Goal: Task Accomplishment & Management: Manage account settings

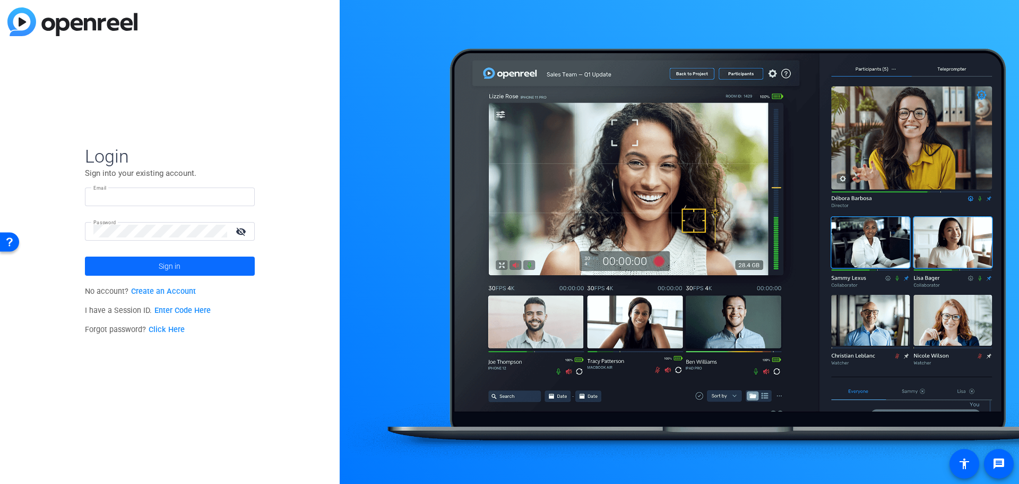
type input "[PERSON_NAME][EMAIL_ADDRESS][PERSON_NAME][DOMAIN_NAME]"
click at [189, 270] on span at bounding box center [170, 265] width 170 height 25
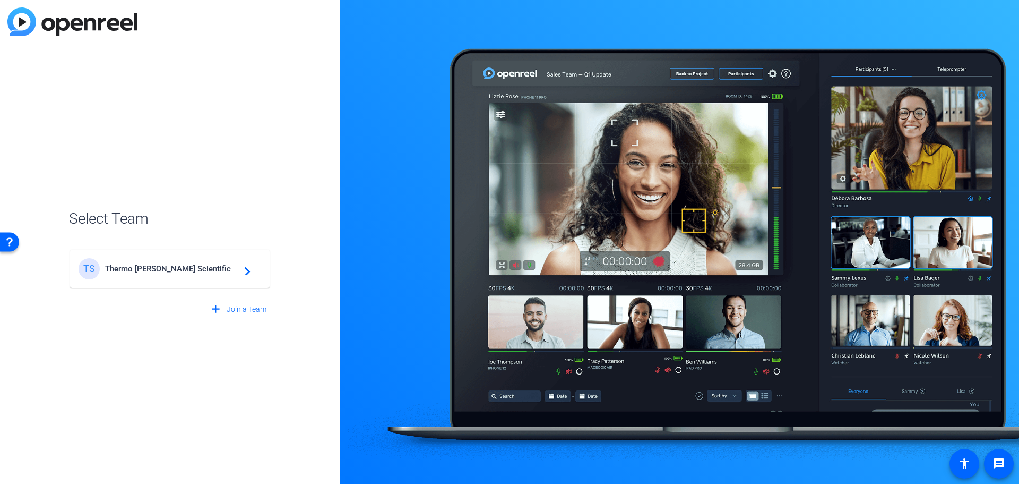
click at [191, 279] on mat-card-content "TS Thermo [PERSON_NAME] Scientific navigate_next" at bounding box center [170, 269] width 200 height 38
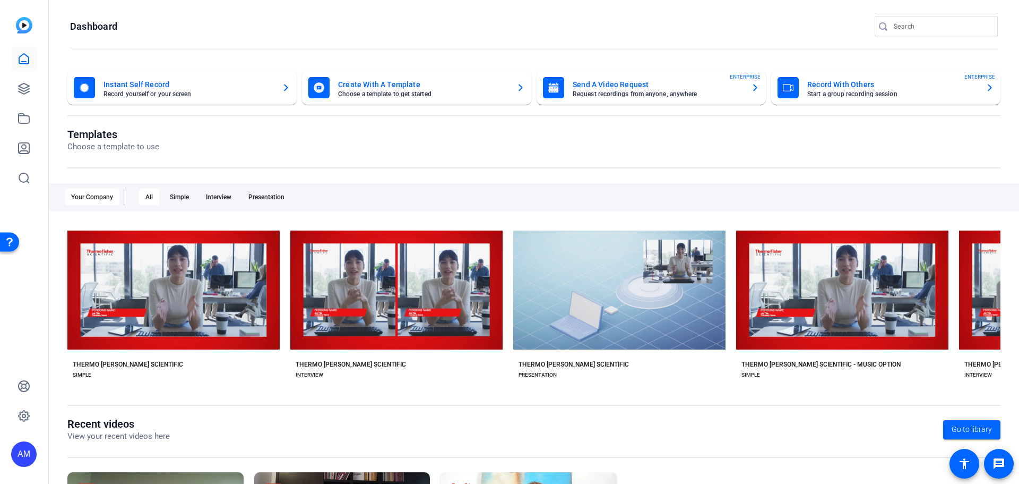
click at [881, 89] on mat-card-title "Record With Others" at bounding box center [893, 84] width 170 height 13
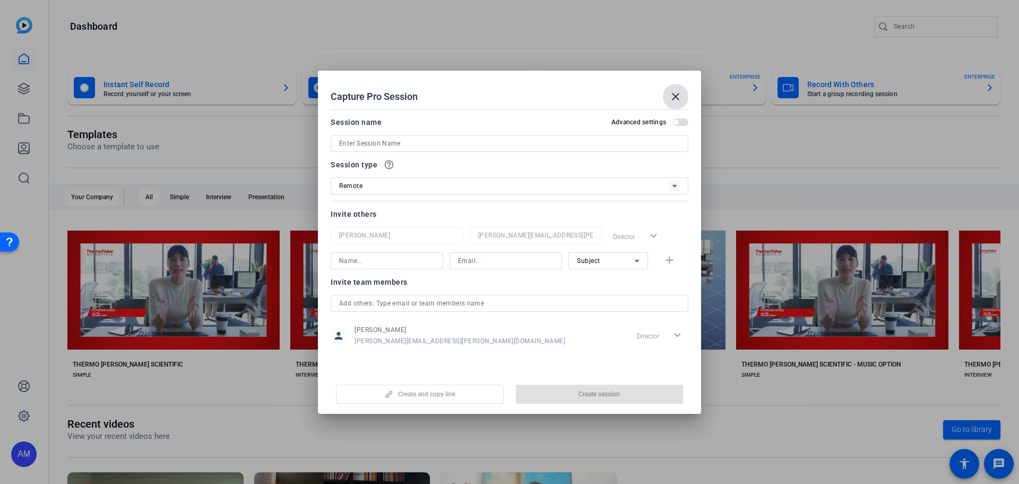
click at [24, 216] on input at bounding box center [18, 221] width 11 height 11
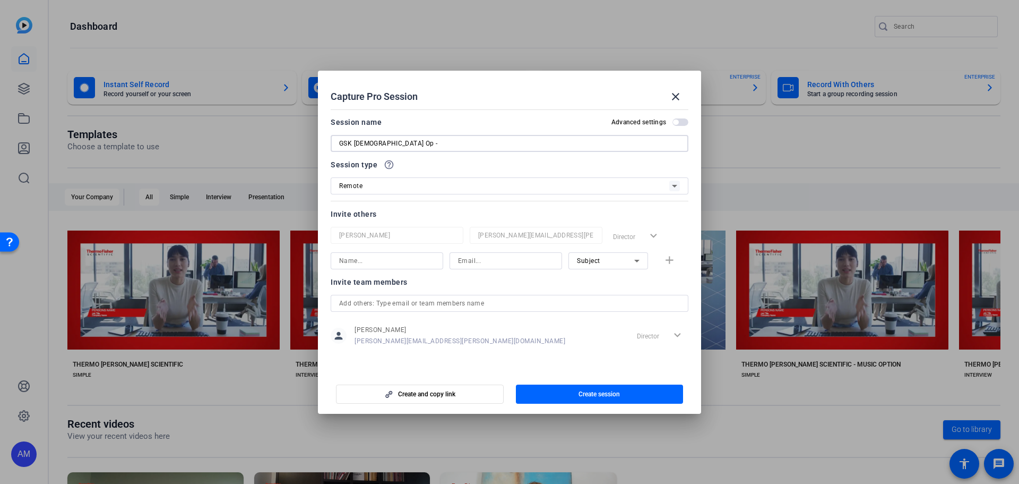
click at [24, 216] on input "GSK [DEMOGRAPHIC_DATA] Op -" at bounding box center [18, 221] width 11 height 11
click at [24, 216] on input "GSK [DEMOGRAPHIC_DATA] Op Video -" at bounding box center [18, 221] width 11 height 11
type input "GSK [DEMOGRAPHIC_DATA] Op Video - [PERSON_NAME]"
click at [0, 0] on span "Create and copy link" at bounding box center [0, 0] width 0 height 0
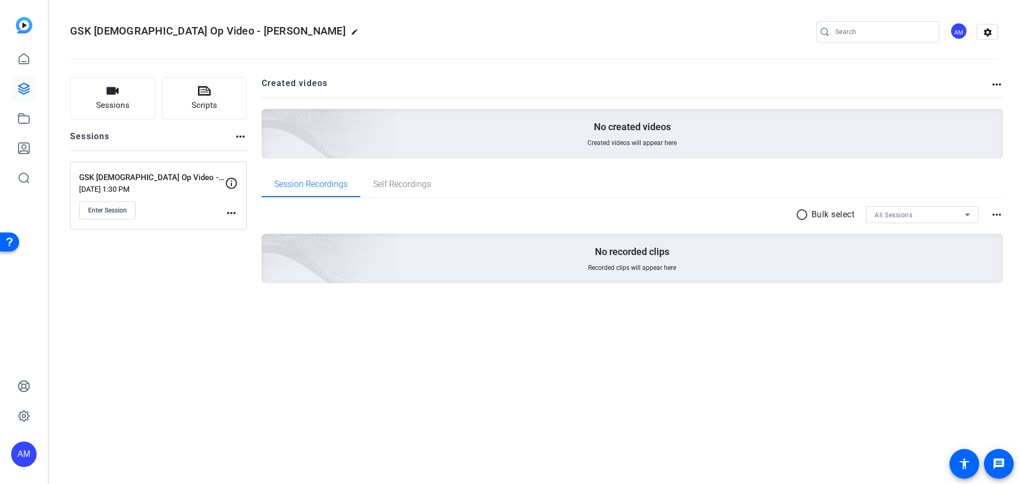
click at [237, 212] on mat-icon "more_horiz" at bounding box center [231, 213] width 13 height 13
click at [171, 346] on div at bounding box center [509, 242] width 1019 height 484
click at [114, 93] on icon "button" at bounding box center [113, 90] width 12 height 7
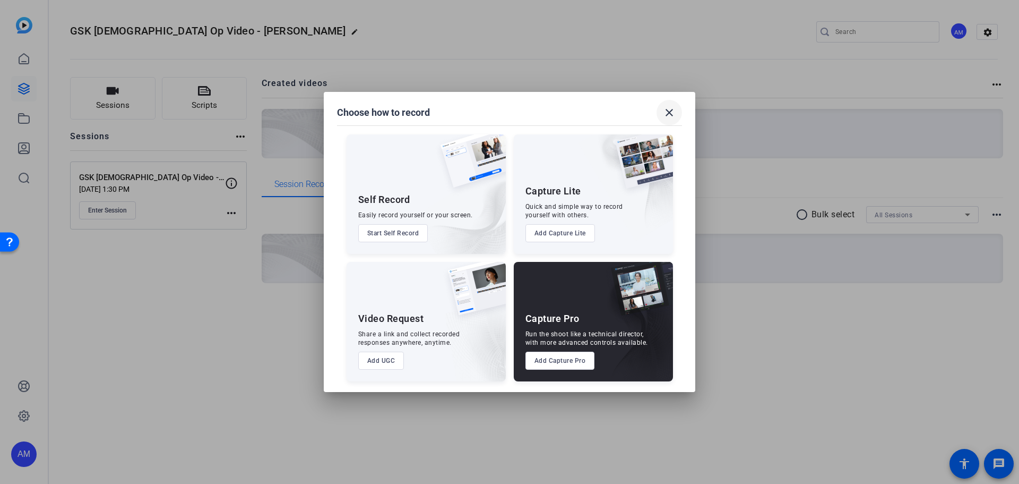
click at [669, 113] on mat-icon "close" at bounding box center [669, 112] width 13 height 13
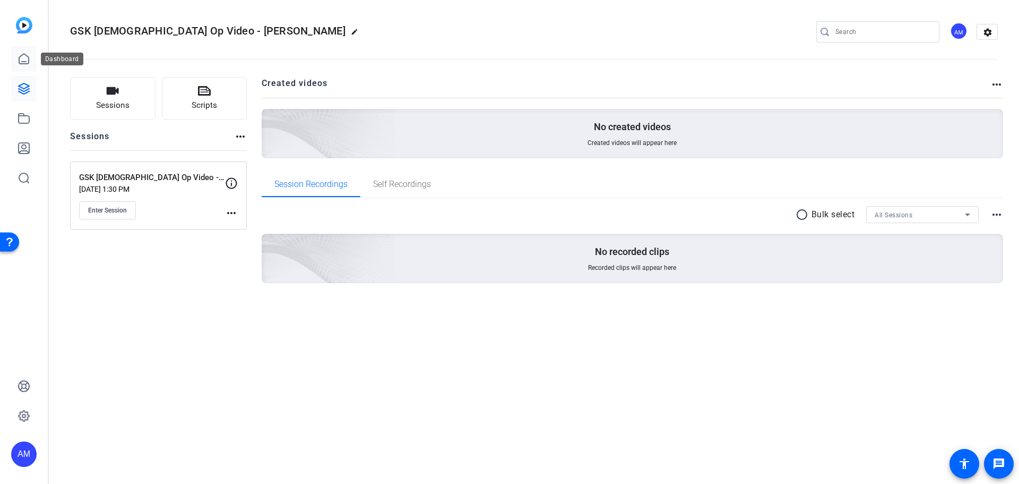
click at [29, 61] on icon at bounding box center [24, 59] width 10 height 10
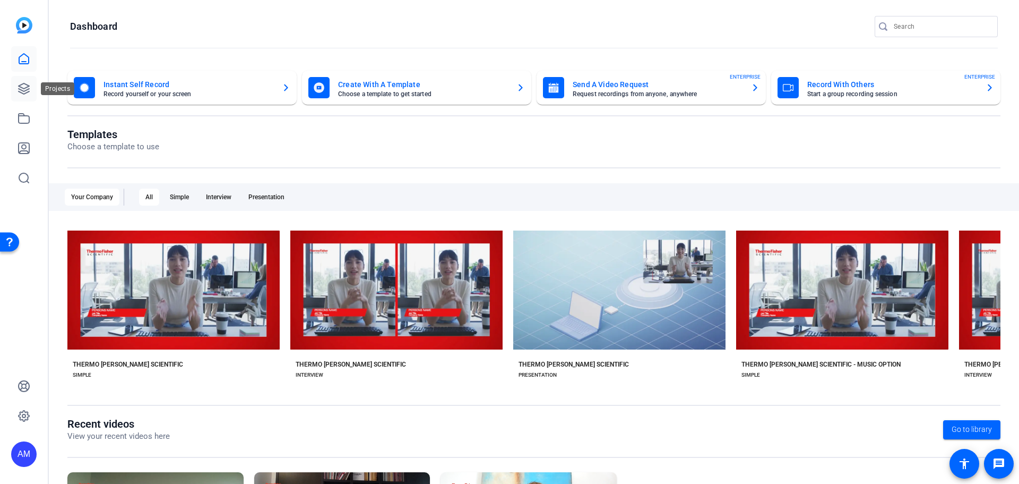
click at [23, 95] on icon at bounding box center [24, 88] width 13 height 13
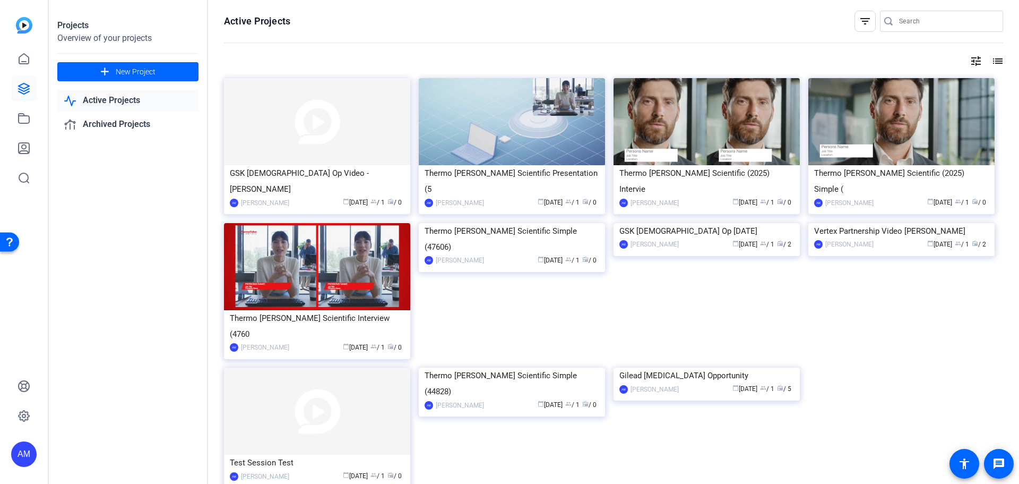
click at [399, 95] on img at bounding box center [317, 121] width 186 height 87
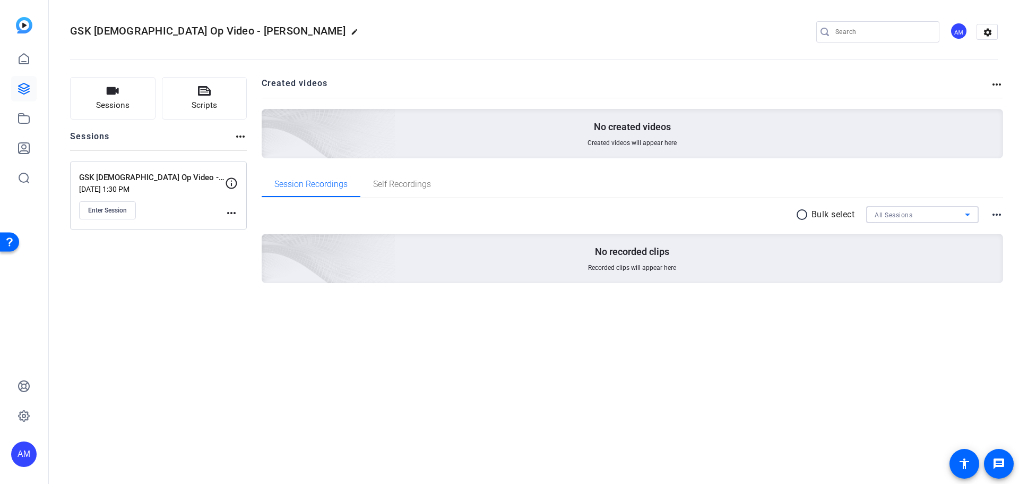
click at [944, 212] on div "All Sessions" at bounding box center [920, 214] width 90 height 13
click at [944, 212] on div at bounding box center [509, 242] width 1019 height 484
click at [798, 212] on mat-icon "radio_button_unchecked" at bounding box center [804, 214] width 16 height 13
click at [818, 211] on span at bounding box center [836, 214] width 37 height 25
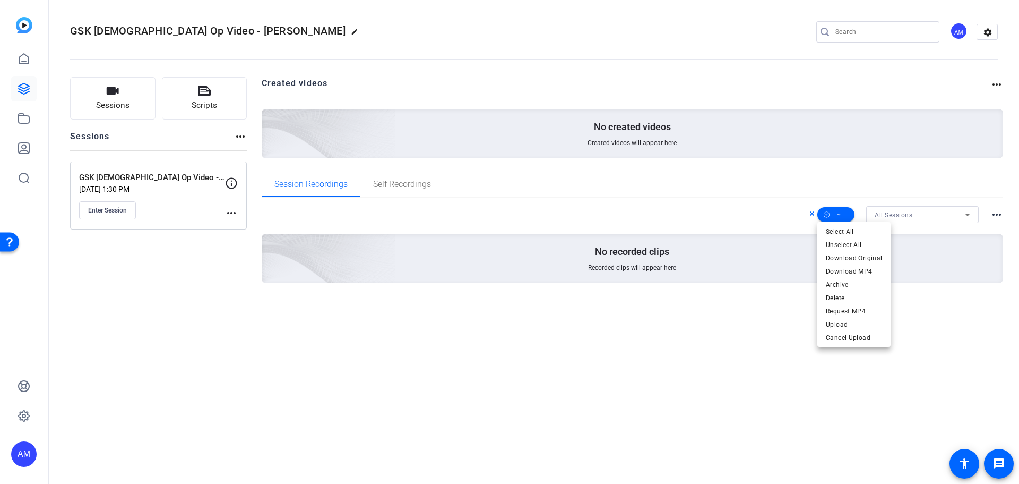
click at [811, 213] on div at bounding box center [509, 242] width 1019 height 484
click at [814, 214] on icon at bounding box center [812, 213] width 5 height 13
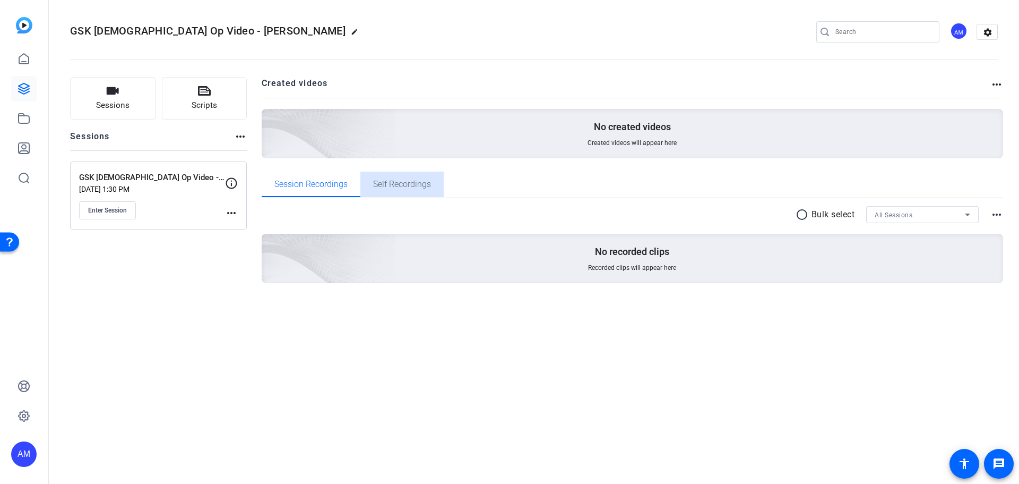
click at [428, 185] on span "Self Recordings" at bounding box center [402, 184] width 58 height 8
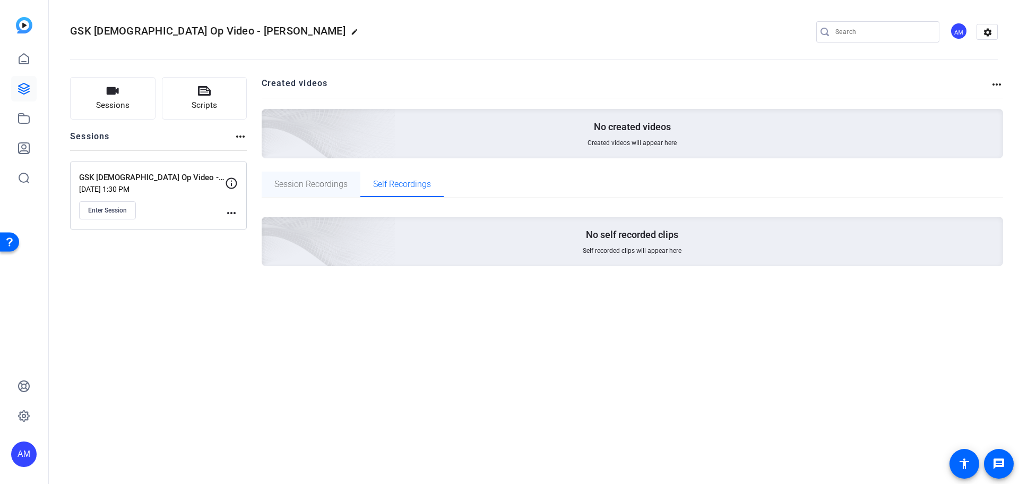
click at [307, 182] on span "Session Recordings" at bounding box center [310, 184] width 73 height 8
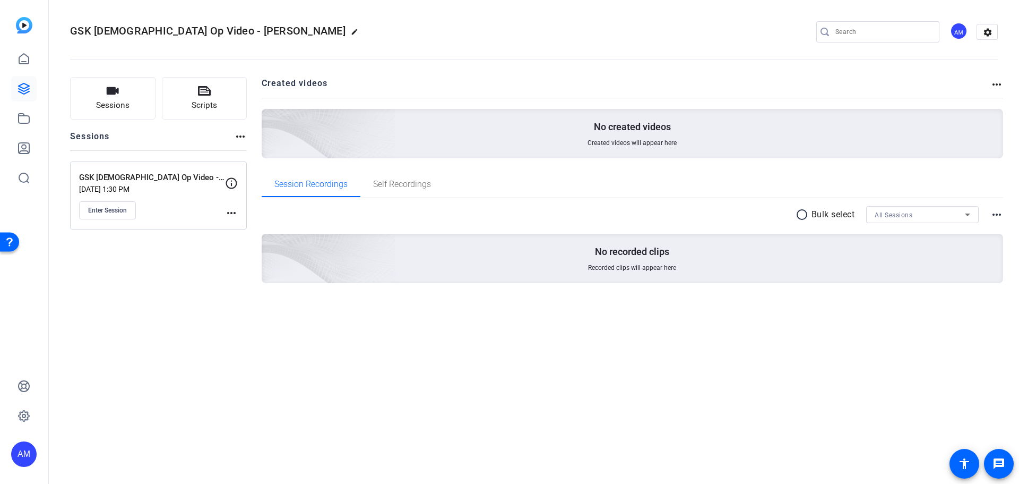
click at [231, 204] on div "more_horiz" at bounding box center [231, 198] width 13 height 42
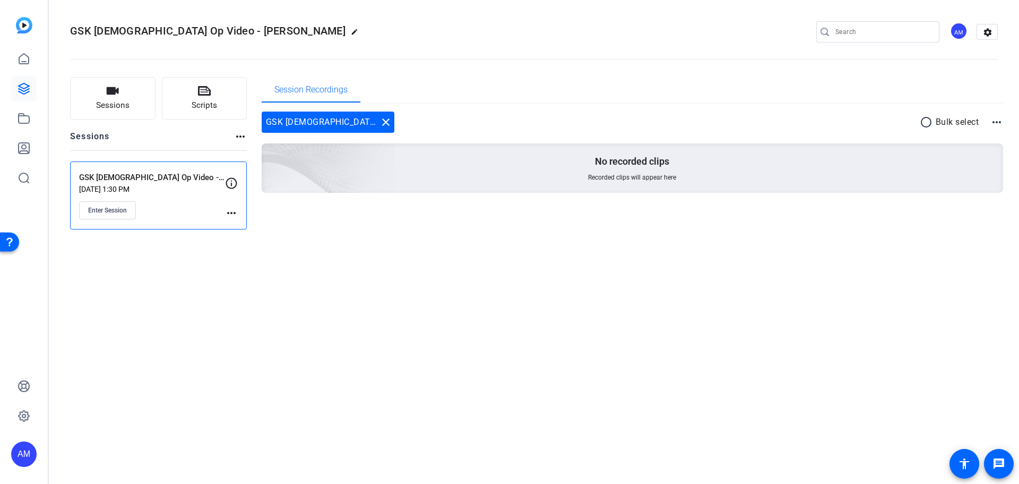
drag, startPoint x: 273, startPoint y: 316, endPoint x: 264, endPoint y: 316, distance: 9.0
click at [273, 316] on div "GSK [DEMOGRAPHIC_DATA] Op Video - [PERSON_NAME] edit AM settings Sessions Scrip…" at bounding box center [534, 242] width 970 height 484
click at [231, 214] on mat-icon "more_horiz" at bounding box center [231, 213] width 13 height 13
click at [523, 319] on div at bounding box center [509, 242] width 1019 height 484
click at [105, 93] on button "Sessions" at bounding box center [112, 98] width 85 height 42
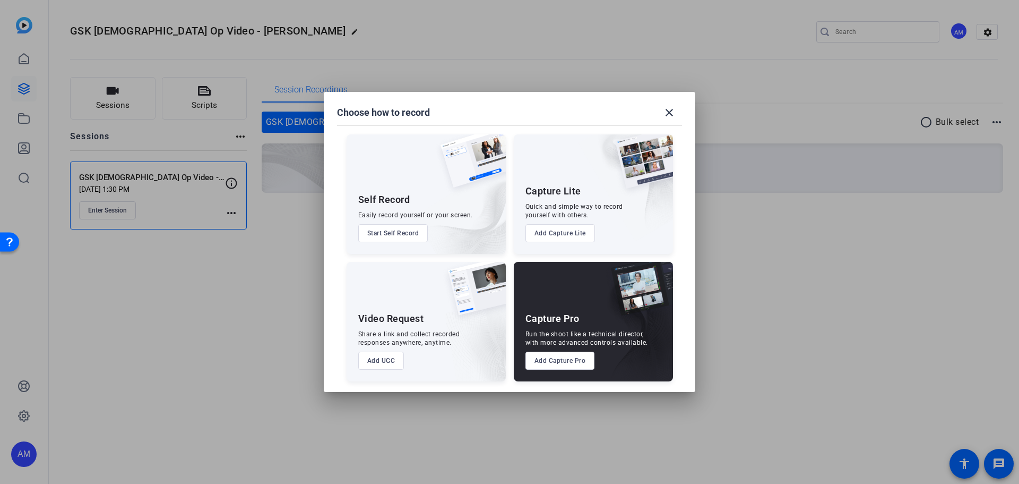
click at [921, 334] on div at bounding box center [509, 242] width 1019 height 484
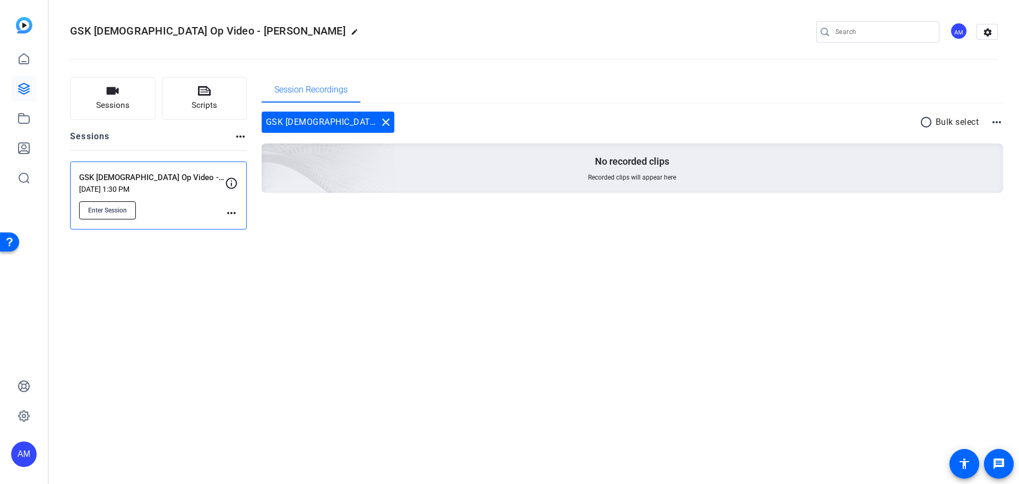
click at [119, 212] on span "Enter Session" at bounding box center [107, 210] width 39 height 8
click at [205, 29] on span "GSK [DEMOGRAPHIC_DATA] Op Video - [PERSON_NAME]" at bounding box center [208, 30] width 276 height 13
click at [351, 31] on mat-icon "edit" at bounding box center [357, 34] width 13 height 13
click at [147, 30] on input "GSK [DEMOGRAPHIC_DATA] Op Video - [PERSON_NAME]" at bounding box center [114, 31] width 70 height 13
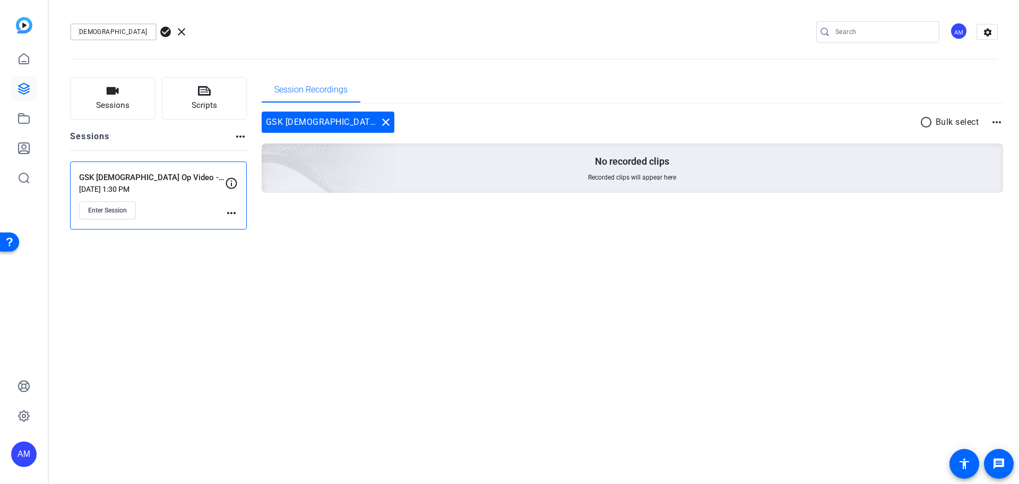
drag, startPoint x: 109, startPoint y: 35, endPoint x: 160, endPoint y: 29, distance: 51.3
click at [160, 29] on div "GSK [MEDICAL_DATA] Op Video - [PERSON_NAME] check_circle clear" at bounding box center [142, 31] width 144 height 17
click at [145, 32] on input "GSK [DEMOGRAPHIC_DATA] Op Video - [PERSON_NAME]" at bounding box center [114, 31] width 70 height 13
click at [148, 32] on div "GSK [DEMOGRAPHIC_DATA] Op Video - [PERSON_NAME]" at bounding box center [113, 31] width 87 height 17
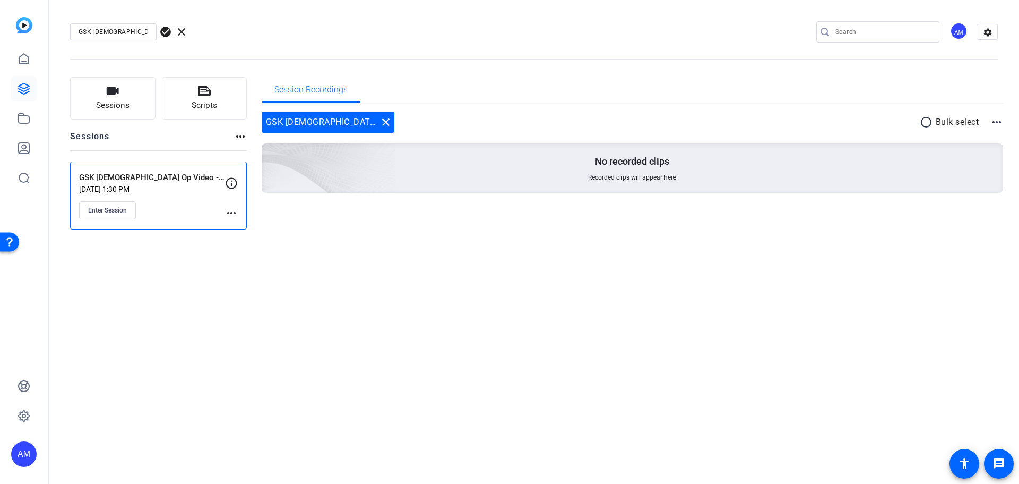
click at [148, 32] on div "GSK [DEMOGRAPHIC_DATA] Op Video - [PERSON_NAME]" at bounding box center [113, 31] width 87 height 17
type input "GSK [DEMOGRAPHIC_DATA] Op Video"
click at [169, 32] on span "check_circle" at bounding box center [165, 31] width 13 height 13
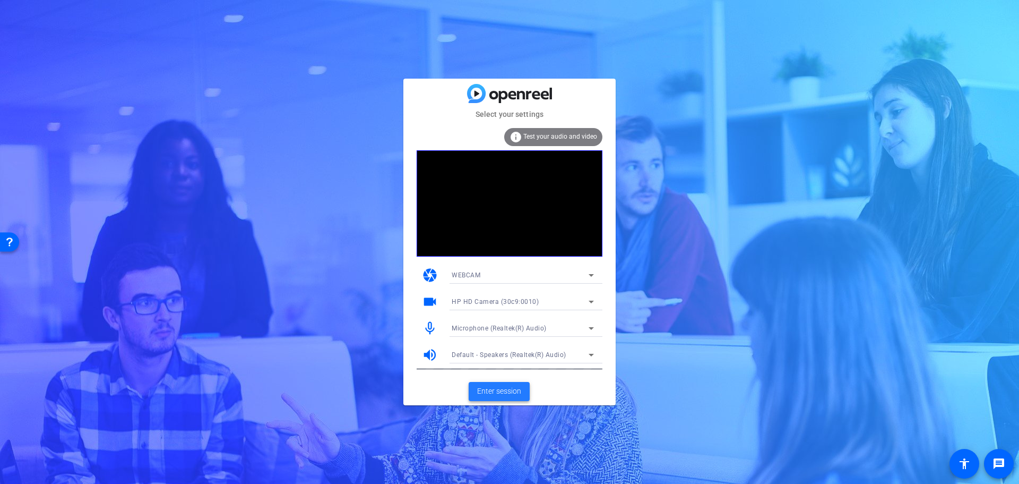
click at [505, 391] on span "Enter session" at bounding box center [499, 390] width 44 height 11
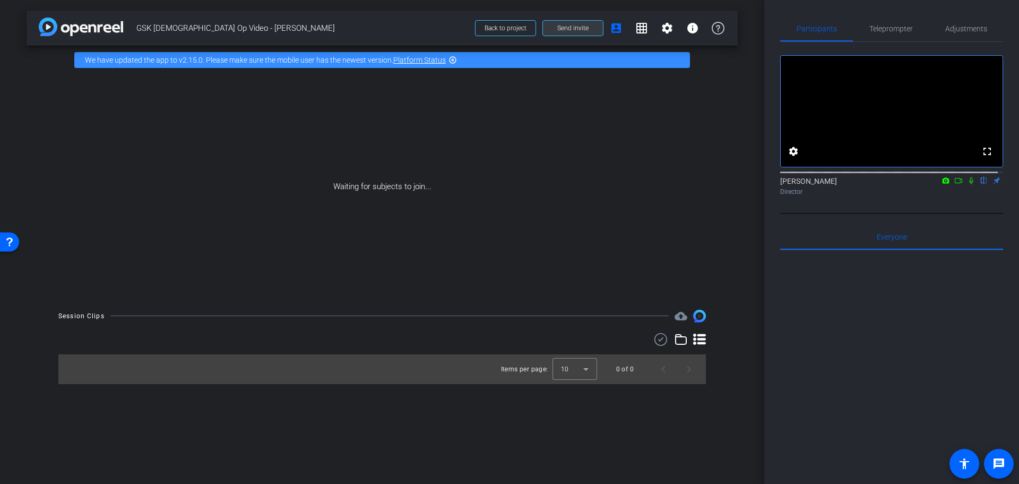
click at [591, 31] on span at bounding box center [573, 27] width 60 height 25
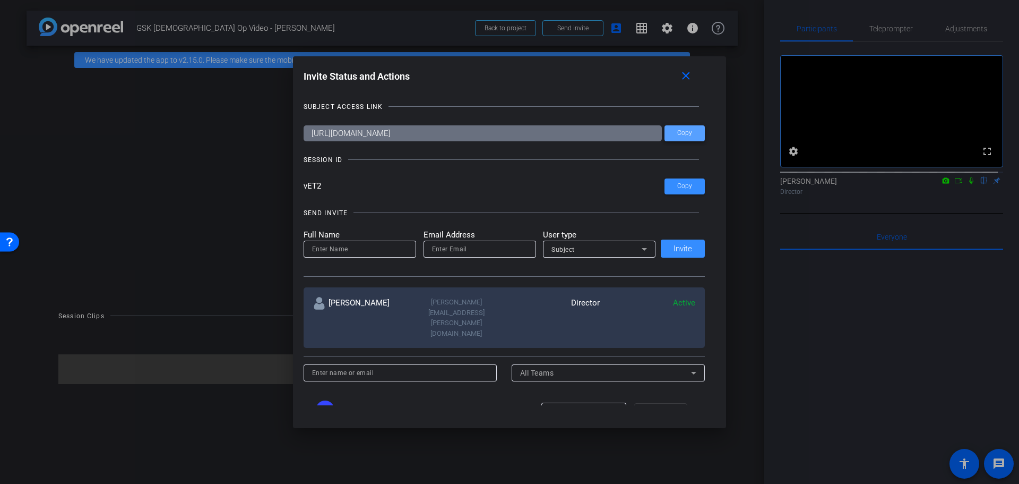
click at [684, 131] on span "Copy" at bounding box center [684, 133] width 15 height 8
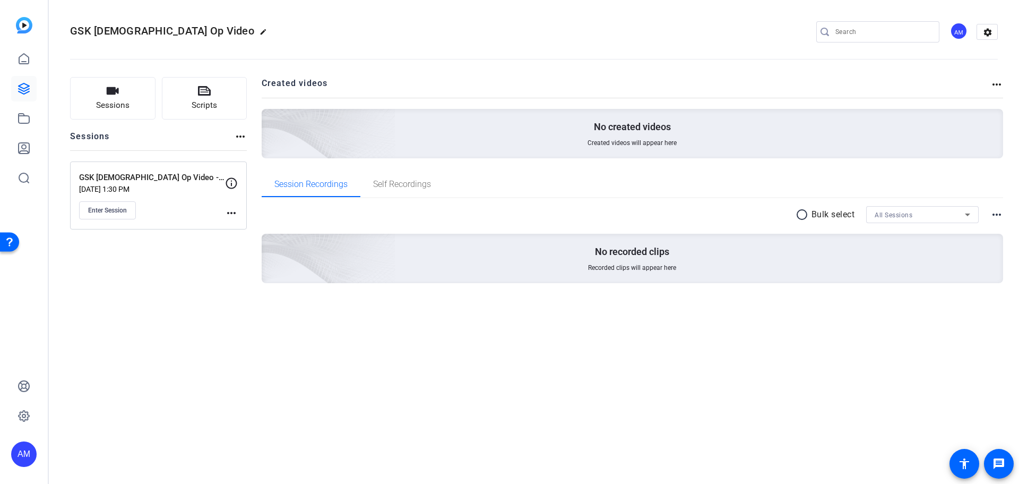
click at [236, 209] on mat-icon "more_horiz" at bounding box center [231, 213] width 13 height 13
click at [0, 0] on span "Edit Session" at bounding box center [0, 0] width 0 height 0
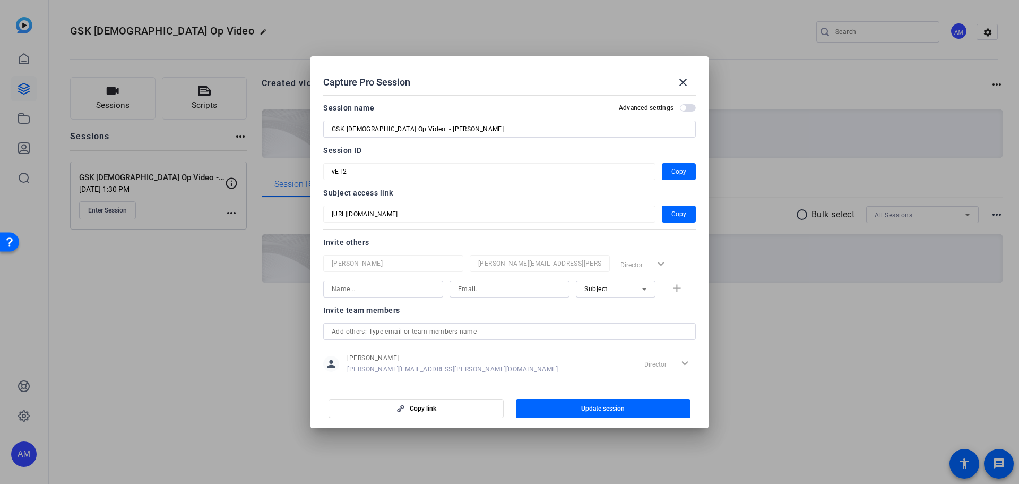
click at [458, 130] on input "GSK [DEMOGRAPHIC_DATA] Op Video - [PERSON_NAME]" at bounding box center [510, 129] width 356 height 13
drag, startPoint x: 480, startPoint y: 128, endPoint x: 398, endPoint y: 131, distance: 81.8
click at [398, 131] on input "GSK [DEMOGRAPHIC_DATA] Op Video - [PERSON_NAME]" at bounding box center [510, 129] width 356 height 13
type input "GSK [DEMOGRAPHIC_DATA] Op Video"
click at [615, 407] on span "Update session" at bounding box center [603, 408] width 44 height 8
